Goal: Ask a question

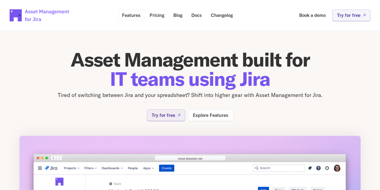
drag, startPoint x: 0, startPoint y: 0, endPoint x: 132, endPoint y: 15, distance: 133.0
click at [132, 15] on p "Features" at bounding box center [131, 15] width 19 height 5
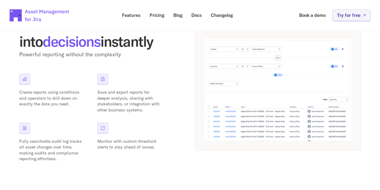
scroll to position [811, 0]
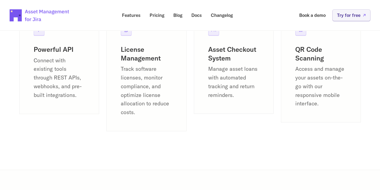
click at [41, 71] on p "Connect with existing tools through REST APIs, webhooks, and pre-built integrat…" at bounding box center [59, 77] width 51 height 43
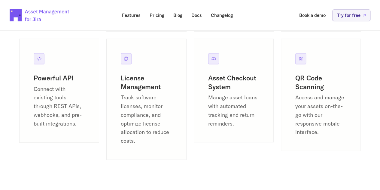
scroll to position [751, 0]
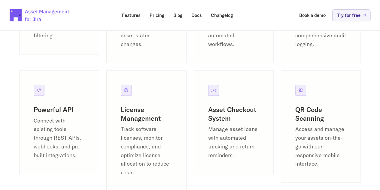
click at [40, 89] on icon at bounding box center [39, 90] width 5 height 5
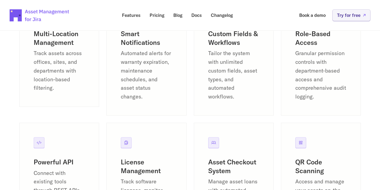
scroll to position [691, 0]
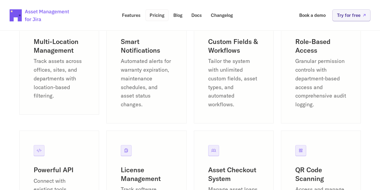
click at [150, 14] on p "Pricing" at bounding box center [157, 15] width 15 height 5
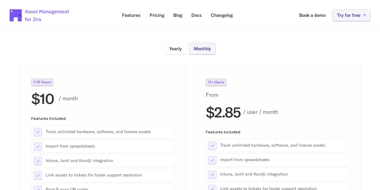
scroll to position [60, 0]
click at [197, 50] on p "Monthly" at bounding box center [202, 49] width 17 height 5
click at [179, 50] on p "Yearly" at bounding box center [175, 49] width 13 height 5
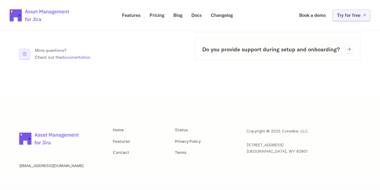
scroll to position [440, 0]
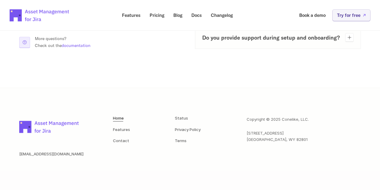
click at [120, 117] on link "Home" at bounding box center [118, 117] width 11 height 5
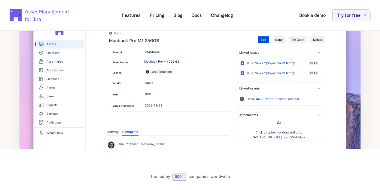
scroll to position [120, 0]
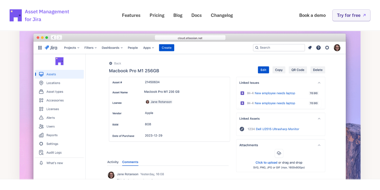
click at [151, 102] on img at bounding box center [189, 102] width 341 height 174
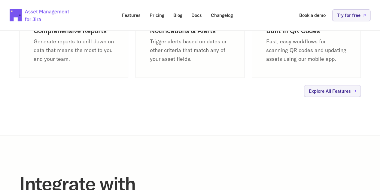
scroll to position [631, 0]
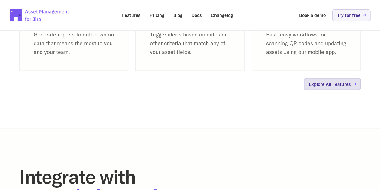
click at [349, 86] on p "Explore All Features" at bounding box center [330, 84] width 42 height 5
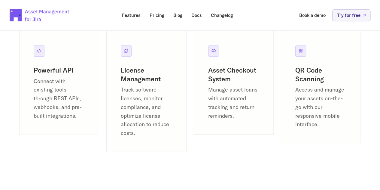
scroll to position [782, 0]
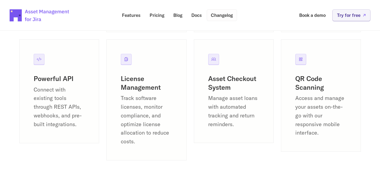
click at [225, 18] on link "Changelog" at bounding box center [222, 15] width 30 height 12
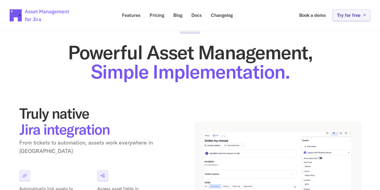
scroll to position [0, 0]
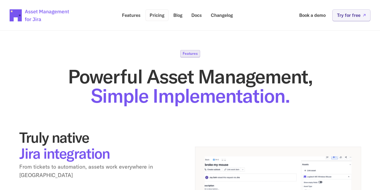
click at [165, 15] on link "Pricing" at bounding box center [156, 15] width 23 height 12
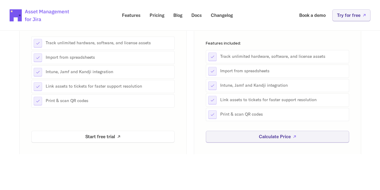
scroll to position [150, 0]
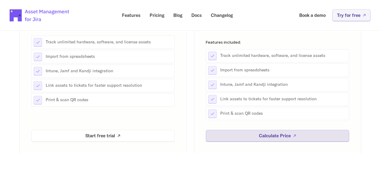
click at [246, 131] on link "Calculate Price" at bounding box center [277, 135] width 143 height 12
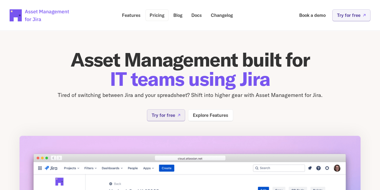
click at [163, 14] on p "Pricing" at bounding box center [157, 15] width 15 height 5
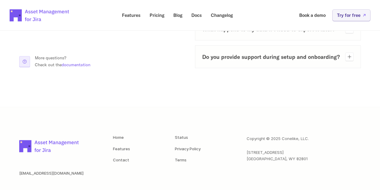
scroll to position [440, 0]
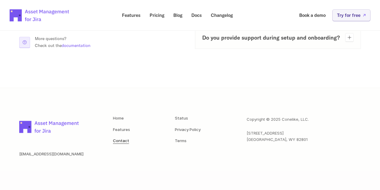
click at [124, 140] on link "Contact" at bounding box center [121, 140] width 16 height 5
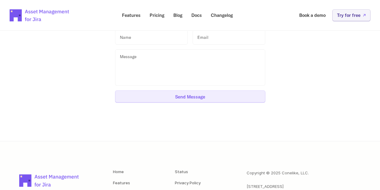
scroll to position [60, 0]
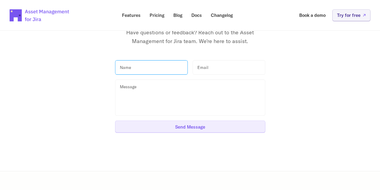
click at [143, 68] on input "text" at bounding box center [151, 67] width 73 height 15
type input "[PERSON_NAME]"
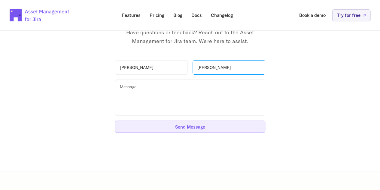
type input "[PERSON_NAME][EMAIL_ADDRESS][PERSON_NAME][DOMAIN_NAME]"
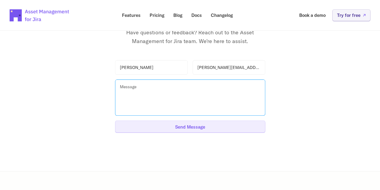
click at [173, 90] on textarea at bounding box center [190, 97] width 150 height 36
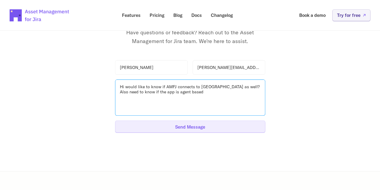
click at [211, 96] on textarea "Hi would like to know if AMFJ connects to [GEOGRAPHIC_DATA] as well? Also need …" at bounding box center [190, 97] width 150 height 36
drag, startPoint x: 234, startPoint y: 98, endPoint x: 225, endPoint y: 104, distance: 10.7
click at [225, 104] on textarea "Hi would like to know if AMFJ connects to [GEOGRAPHIC_DATA] as well? Also need …" at bounding box center [190, 97] width 150 height 36
click at [231, 97] on textarea "Hi would like to know if AMFJ connects to [GEOGRAPHIC_DATA] as well? Also need …" at bounding box center [190, 97] width 150 height 36
click at [126, 88] on textarea "Hi would like to know if AMFJ connects to [GEOGRAPHIC_DATA] as well? Also need …" at bounding box center [190, 97] width 150 height 36
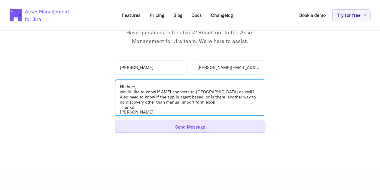
type textarea "Hi there, would like to know if AMFJ connects to [GEOGRAPHIC_DATA] as well? Als…"
click at [199, 125] on p "Send Message" at bounding box center [190, 126] width 30 height 5
